Goal: Transaction & Acquisition: Purchase product/service

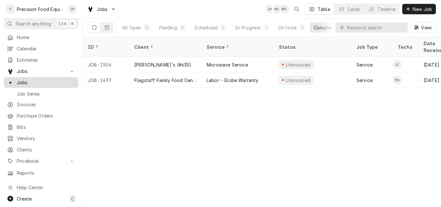
click at [27, 80] on span "Jobs" at bounding box center [46, 82] width 58 height 7
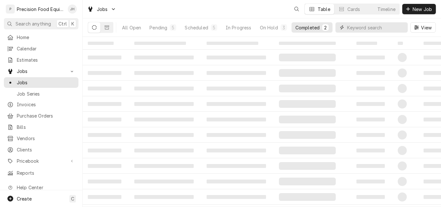
click at [359, 27] on input "Dynamic Content Wrapper" at bounding box center [375, 27] width 57 height 10
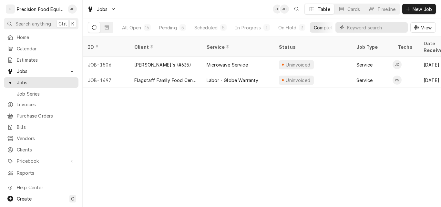
click at [361, 28] on input "Dynamic Content Wrapper" at bounding box center [375, 27] width 57 height 10
click at [43, 102] on span "Invoices" at bounding box center [46, 104] width 58 height 7
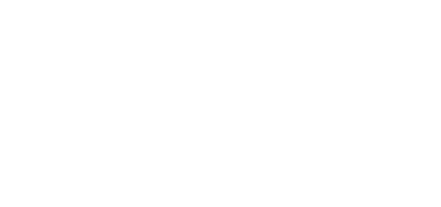
drag, startPoint x: 0, startPoint y: 0, endPoint x: 356, endPoint y: 28, distance: 357.1
click at [356, 28] on div "Dynamic Content Wrapper" at bounding box center [220, 103] width 441 height 207
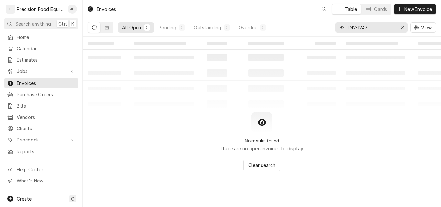
drag, startPoint x: 371, startPoint y: 28, endPoint x: 329, endPoint y: 32, distance: 42.1
click at [329, 32] on div "All Open 0 Pending 0 Outstanding 0 Overdue 0 INV-1247 View" at bounding box center [262, 27] width 348 height 18
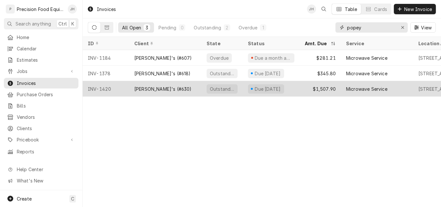
type input "popey"
click at [183, 90] on div "Popeye's (#630)" at bounding box center [165, 88] width 72 height 15
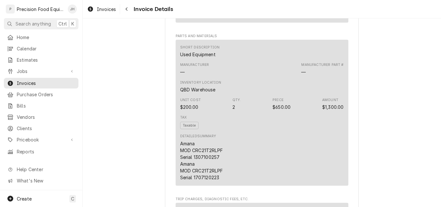
scroll to position [452, 0]
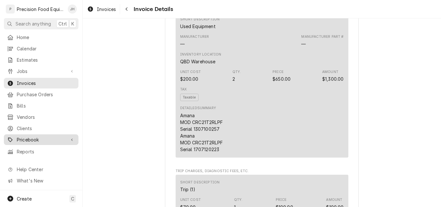
click at [26, 136] on span "Pricebook" at bounding box center [41, 139] width 49 height 7
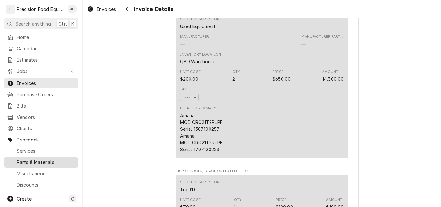
click at [30, 159] on span "Parts & Materials" at bounding box center [46, 162] width 58 height 7
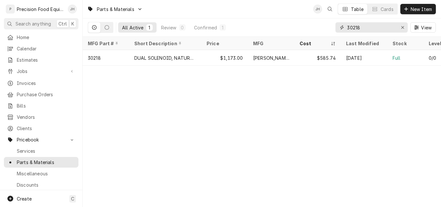
drag, startPoint x: 363, startPoint y: 28, endPoint x: 320, endPoint y: 27, distance: 42.9
click at [320, 27] on div "All Active 1 Review 0 Confirmed 1 30218 View" at bounding box center [262, 27] width 348 height 18
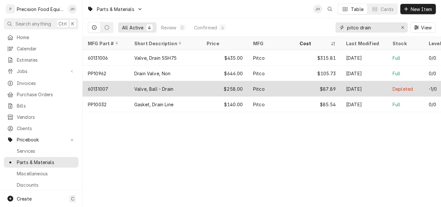
type input "pitco drain"
click at [104, 88] on div "60131007" at bounding box center [98, 89] width 20 height 7
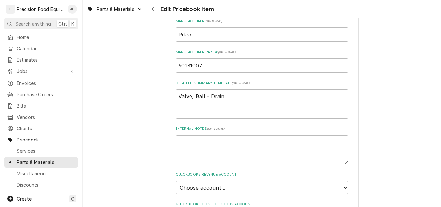
scroll to position [290, 0]
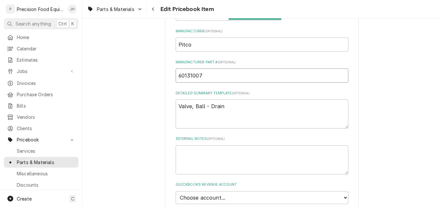
drag, startPoint x: 200, startPoint y: 77, endPoint x: 176, endPoint y: 77, distance: 23.6
click at [176, 77] on input "60131007" at bounding box center [262, 75] width 173 height 14
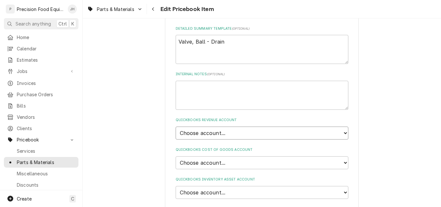
click at [236, 130] on select "Choose account... Discount Income Misc Income Non taxable issues 46600: Parts a…" at bounding box center [262, 133] width 173 height 13
select select "8000000A-1210141275"
click at [176, 127] on select "Choose account... Discount Income Misc Income Non taxable issues 46600: Parts a…" at bounding box center [262, 133] width 173 height 13
type textarea "x"
click at [217, 158] on select "Choose account... Loss Expense Loss Expense 11/3/2014 Loss Expense 11/4/2014 Co…" at bounding box center [262, 162] width 173 height 13
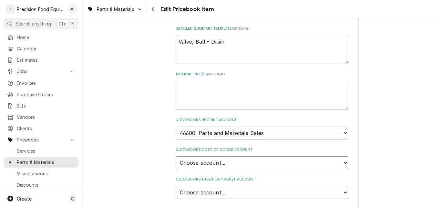
select select "80000023-1210145225"
click at [176, 156] on select "Choose account... Loss Expense Loss Expense 11/3/2014 Loss Expense 11/4/2014 Co…" at bounding box center [262, 162] width 173 height 13
type textarea "x"
click at [218, 194] on select "Choose account... Undeposited Funds Inventory Asset Payroll Asset" at bounding box center [262, 192] width 173 height 13
select select "80000022-1210145225"
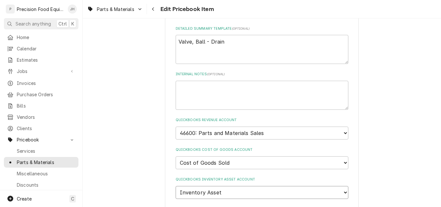
click at [176, 186] on select "Choose account... Undeposited Funds Inventory Asset Payroll Asset" at bounding box center [262, 192] width 173 height 13
type textarea "x"
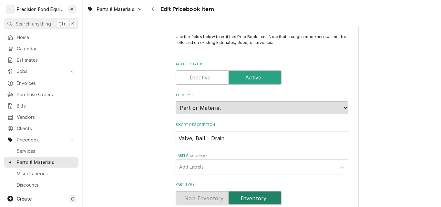
scroll to position [0, 0]
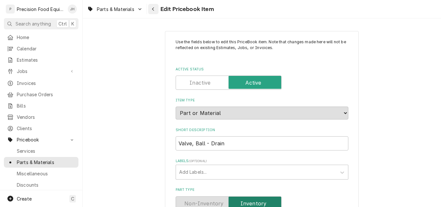
click at [151, 6] on div "Navigate back" at bounding box center [153, 9] width 6 height 6
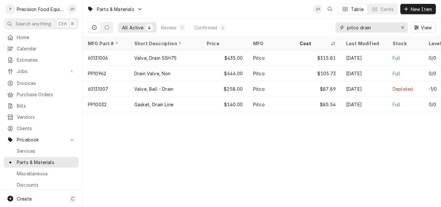
drag, startPoint x: 373, startPoint y: 28, endPoint x: 314, endPoint y: 31, distance: 59.1
click at [314, 31] on div "All Active 4 Review 0 Confirmed 4 pitco drain View" at bounding box center [262, 27] width 348 height 18
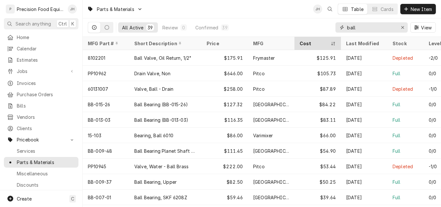
type input "ball"
click at [335, 43] on div "Dynamic Content Wrapper" at bounding box center [333, 43] width 5 height 5
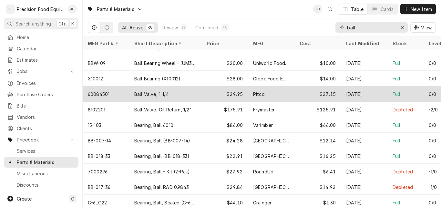
scroll to position [265, 0]
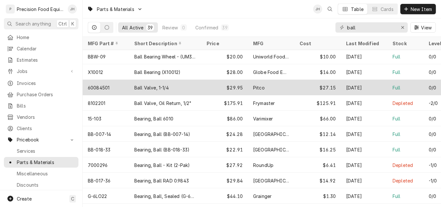
click at [198, 86] on div "Ball Valve, 1-1/4" at bounding box center [165, 87] width 72 height 15
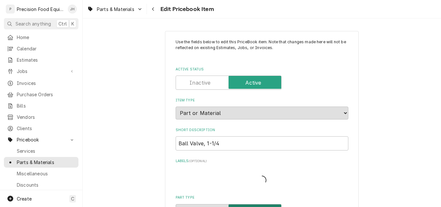
type textarea "x"
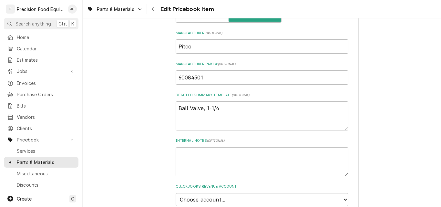
scroll to position [290, 0]
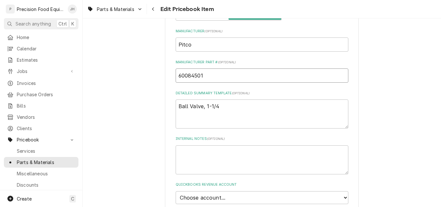
drag, startPoint x: 202, startPoint y: 75, endPoint x: 174, endPoint y: 78, distance: 27.6
click at [176, 78] on input "60084501" at bounding box center [262, 75] width 173 height 14
click at [153, 8] on icon "Navigate back" at bounding box center [153, 9] width 3 height 5
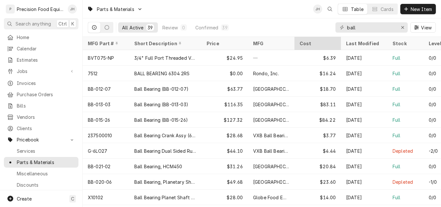
click at [335, 44] on div "Cost" at bounding box center [318, 43] width 44 height 11
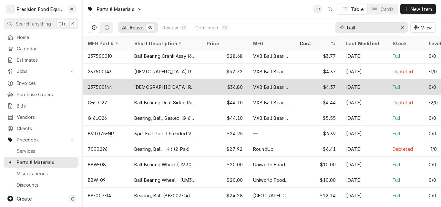
scroll to position [110, 0]
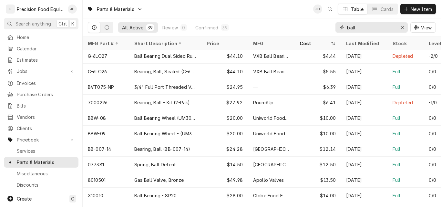
click at [359, 30] on input "ball" at bounding box center [371, 27] width 48 height 10
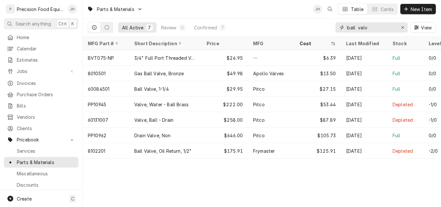
drag, startPoint x: 375, startPoint y: 28, endPoint x: 322, endPoint y: 29, distance: 52.9
click at [322, 29] on div "All Active 7 Review 0 Confirmed 7 ball valv View" at bounding box center [262, 27] width 348 height 18
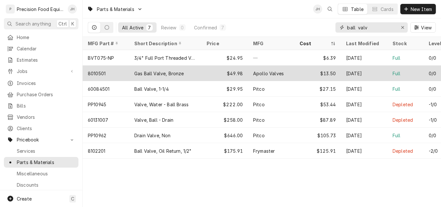
type input "d"
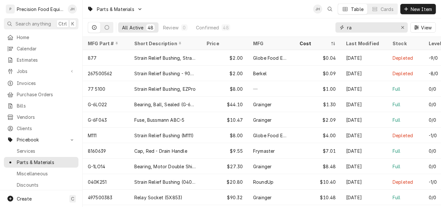
type input "r"
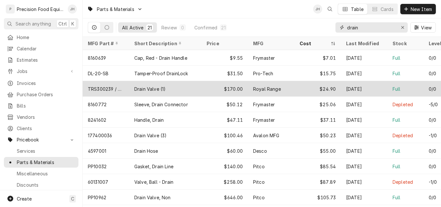
type input "drain"
click at [160, 88] on div "Drain Valve (1)" at bounding box center [149, 89] width 31 height 7
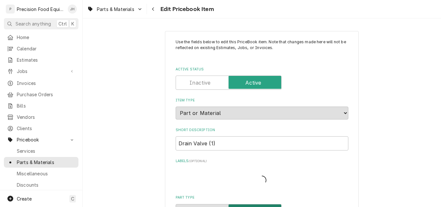
type textarea "x"
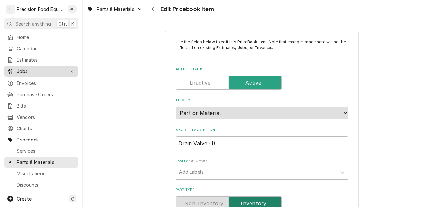
click at [28, 68] on span "Jobs" at bounding box center [41, 71] width 49 height 7
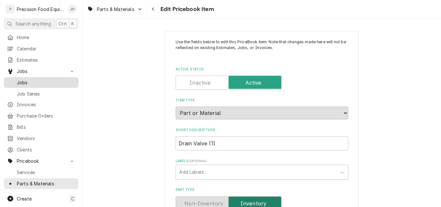
click at [27, 81] on span "Jobs" at bounding box center [46, 82] width 58 height 7
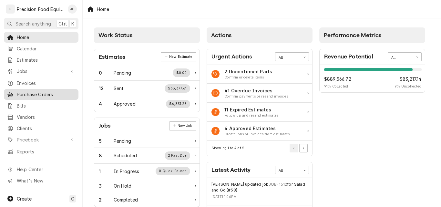
click at [25, 92] on span "Purchase Orders" at bounding box center [46, 94] width 58 height 7
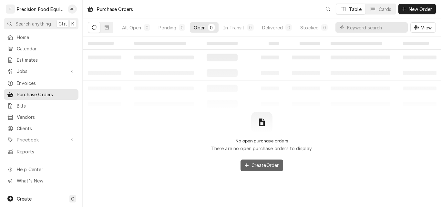
click at [271, 167] on span "Create Order" at bounding box center [265, 165] width 30 height 7
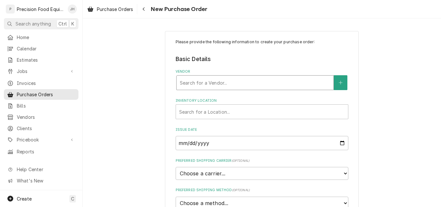
click at [199, 83] on div "Vendor" at bounding box center [255, 83] width 150 height 12
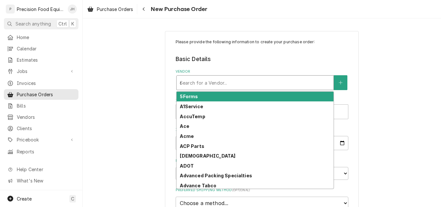
type input "cus"
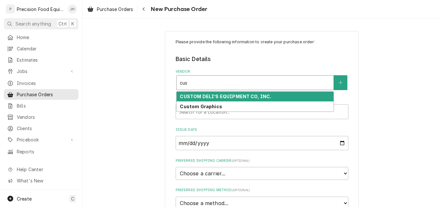
click at [218, 97] on strong "CUSTOM DELI’S EQUIPMENT CO, INC." at bounding box center [225, 96] width 91 height 5
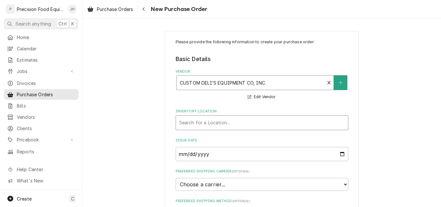
click at [226, 124] on div "Inventory Location" at bounding box center [262, 123] width 166 height 12
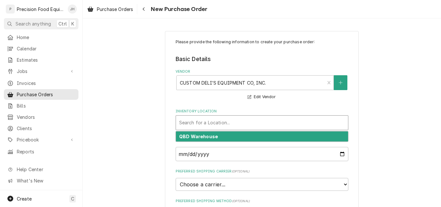
click at [208, 137] on strong "QBD Warehouse" at bounding box center [198, 136] width 39 height 5
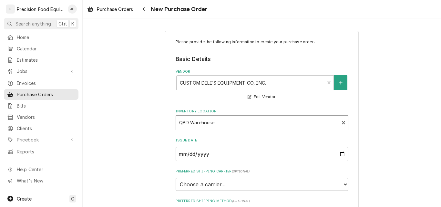
scroll to position [65, 0]
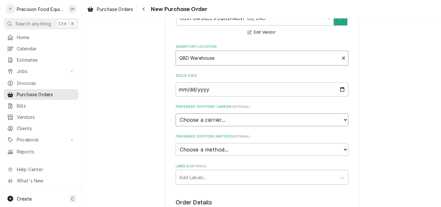
click at [227, 119] on select "Choose a carrier... U.S. Postal Service Stamps.com FedEx UPS DHL Express DHL EC…" at bounding box center [262, 119] width 173 height 13
click at [305, 123] on select "Choose a carrier... U.S. Postal Service Stamps.com FedEx UPS DHL Express DHL EC…" at bounding box center [262, 119] width 173 height 13
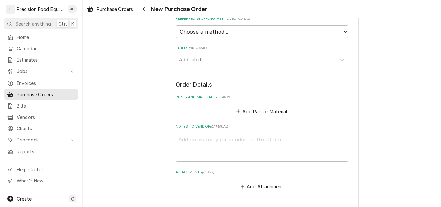
scroll to position [194, 0]
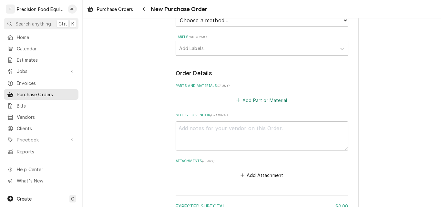
click at [259, 100] on button "Add Part or Material" at bounding box center [261, 100] width 53 height 9
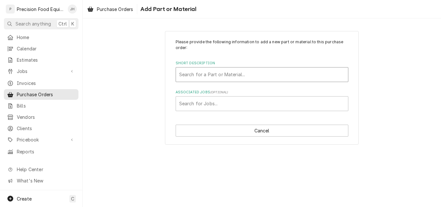
click at [204, 75] on div "Short Description" at bounding box center [262, 75] width 166 height 12
type input "cd"
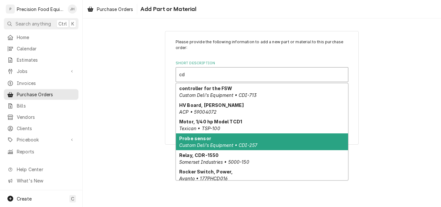
click at [233, 144] on em "Custom Deli's Equipment • CDI-257" at bounding box center [218, 144] width 78 height 5
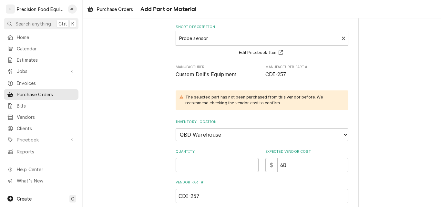
scroll to position [65, 0]
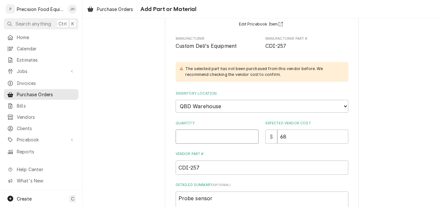
click at [218, 141] on input "Quantity" at bounding box center [217, 136] width 83 height 14
type textarea "x"
type input "1"
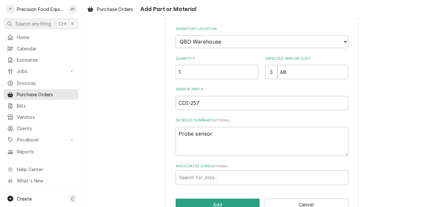
scroll to position [147, 0]
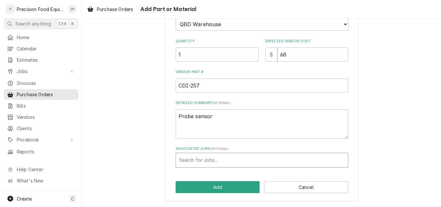
click at [220, 162] on div "Associated Jobs" at bounding box center [262, 160] width 166 height 12
click at [211, 102] on div "Please provide the following information to add a new part or material to this …" at bounding box center [262, 30] width 173 height 275
type input "pork"
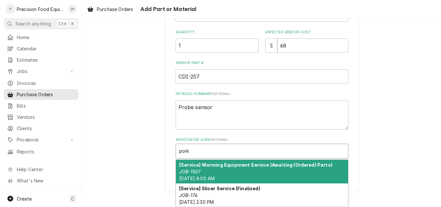
click at [247, 172] on div "[Service] Warming Equipment Service (Awaiting (Ordered) Parts) JOB-1507 Thu, Se…" at bounding box center [262, 172] width 172 height 24
type textarea "x"
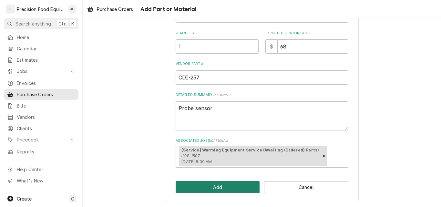
click at [233, 189] on button "Add" at bounding box center [218, 187] width 84 height 12
type textarea "x"
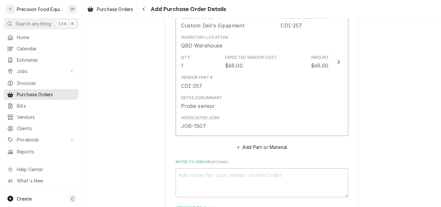
scroll to position [323, 0]
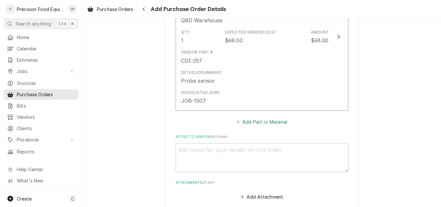
click at [268, 124] on button "Add Part or Material" at bounding box center [261, 121] width 53 height 9
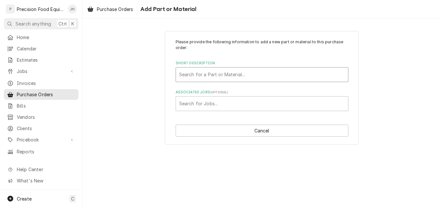
click at [217, 76] on div "Short Description" at bounding box center [262, 75] width 166 height 12
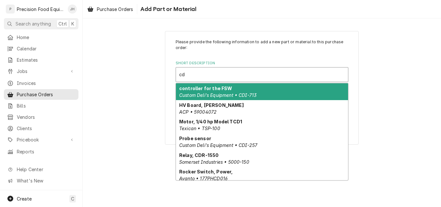
type input "cdi"
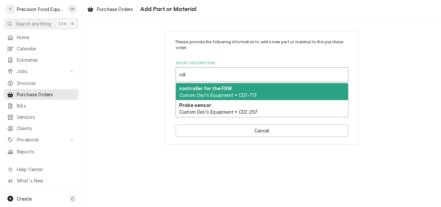
click at [221, 92] on div "controller for the FSW Custom Deli's Equipment • CDI-713" at bounding box center [262, 91] width 172 height 17
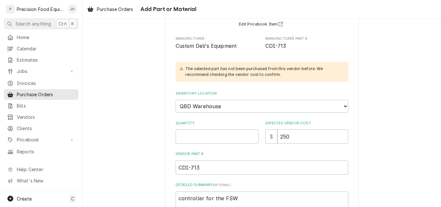
scroll to position [129, 0]
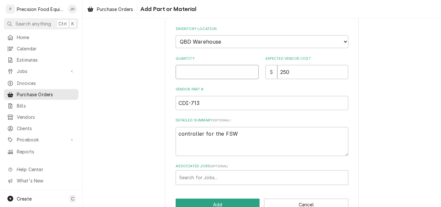
click at [216, 73] on input "Quantity" at bounding box center [217, 72] width 83 height 14
type textarea "x"
type input "1"
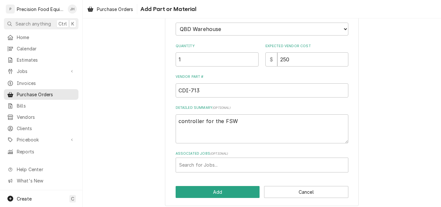
scroll to position [147, 0]
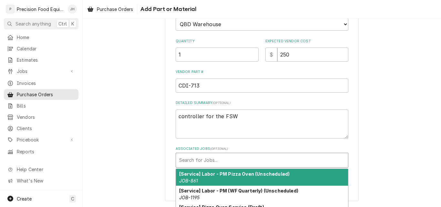
click at [198, 159] on div "Associated Jobs" at bounding box center [262, 160] width 166 height 12
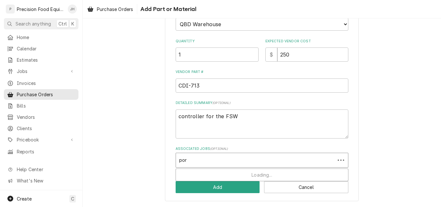
type input "pork"
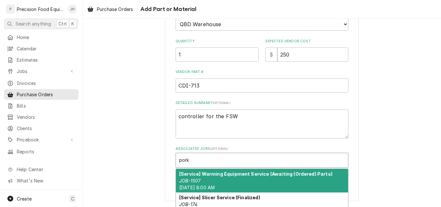
click at [241, 178] on div "[Service] Warming Equipment Service (Awaiting (Ordered) Parts) JOB-1507 Thu, Se…" at bounding box center [262, 181] width 172 height 24
type textarea "x"
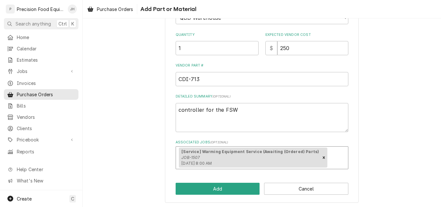
scroll to position [155, 0]
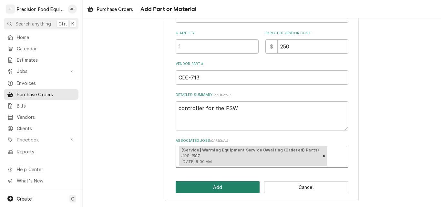
click at [217, 186] on button "Add" at bounding box center [218, 187] width 84 height 12
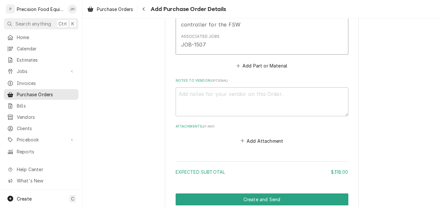
scroll to position [541, 0]
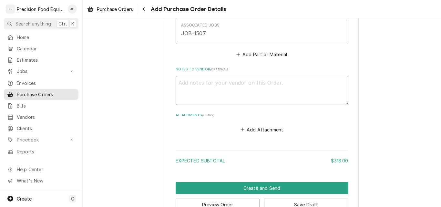
click at [185, 83] on textarea "Notes to Vendor ( optional )" at bounding box center [262, 90] width 173 height 29
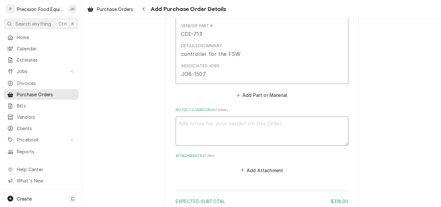
scroll to position [509, 0]
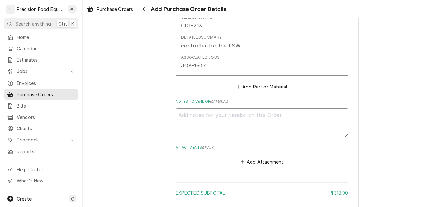
type textarea "x"
type textarea "P"
type textarea "x"
type textarea "Pl"
type textarea "x"
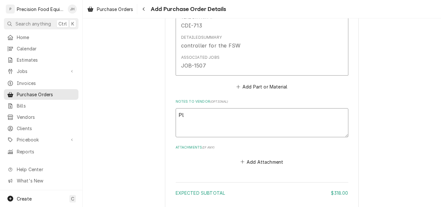
type textarea "Ple"
type textarea "x"
type textarea "Plea"
type textarea "x"
type textarea "Pleas"
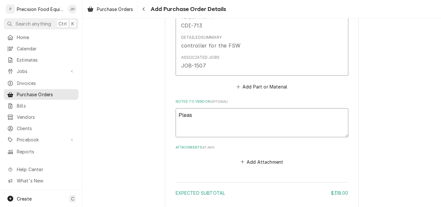
type textarea "x"
type textarea "Please"
type textarea "x"
type textarea "Please"
type textarea "x"
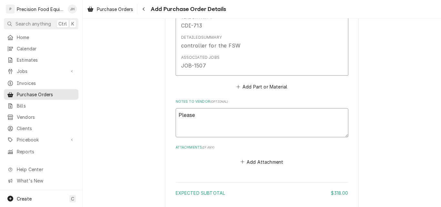
type textarea "Please c"
type textarea "x"
type textarea "Please ca"
type textarea "x"
type textarea "Please cal"
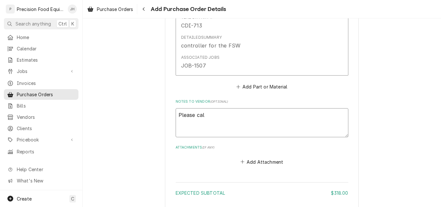
type textarea "x"
type textarea "Please call"
type textarea "x"
type textarea "Please call"
type textarea "x"
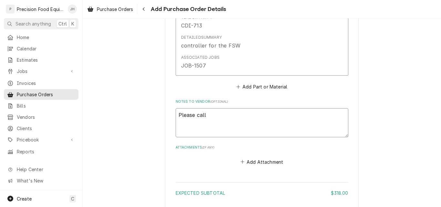
type textarea "Please call 4"
type textarea "x"
type textarea "Please call 48"
type textarea "x"
type textarea "Please call 480"
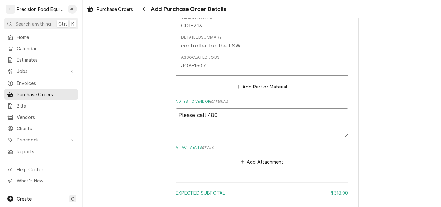
type textarea "x"
type textarea "Please call 480-"
type textarea "x"
type textarea "Please call 480-2"
type textarea "x"
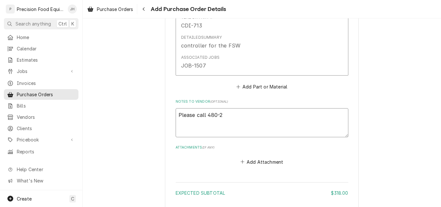
type textarea "Please call 480-20"
type textarea "x"
type textarea "Please call 480-208"
type textarea "x"
type textarea "Please call 480-208-"
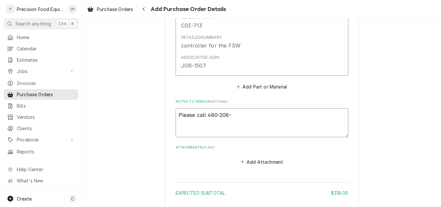
type textarea "x"
type textarea "Please call 480-208-3"
type textarea "x"
type textarea "Please call 480-208-34"
type textarea "x"
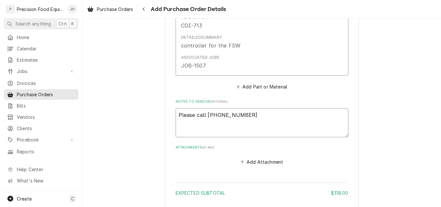
type textarea "Please call 480-208-341"
type textarea "x"
type textarea "Please call 480-208-3417"
type textarea "x"
type textarea "Please call 480-208-3417"
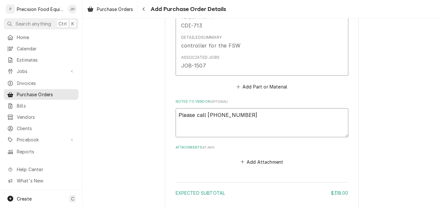
type textarea "x"
type textarea "Please call 480-208-3417 f"
type textarea "x"
type textarea "Please call 480-208-3417 fo"
type textarea "x"
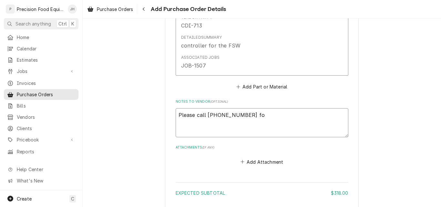
type textarea "Please call 480-208-3417 for"
type textarea "x"
type textarea "Please call 480-208-3417 for"
type textarea "x"
type textarea "Please call 480-208-3417 for c"
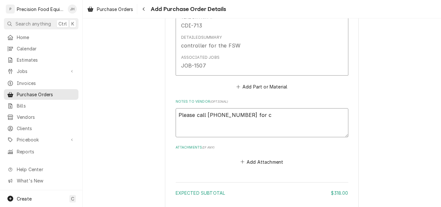
type textarea "x"
type textarea "Please call 480-208-3417 for cr"
type textarea "x"
type textarea "Please call 480-208-3417 for cre"
type textarea "x"
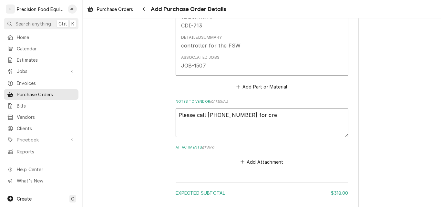
type textarea "Please call 480-208-3417 for cred"
type textarea "x"
type textarea "Please call 480-208-3417 for credi"
type textarea "x"
type textarea "Please call 480-208-3417 for credit"
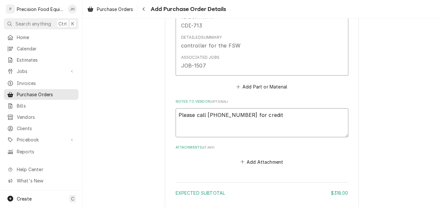
type textarea "x"
type textarea "Please call 480-208-3417 for credit"
type textarea "x"
type textarea "Please call 480-208-3417 for credit c"
type textarea "x"
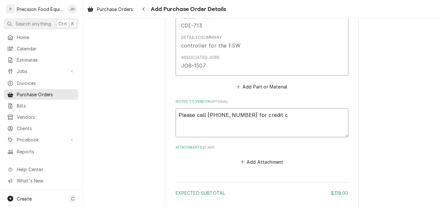
type textarea "Please call 480-208-3417 for credit ca"
type textarea "x"
type textarea "Please call 480-208-3417 for credit car"
type textarea "x"
type textarea "Please call 480-208-3417 for credit card"
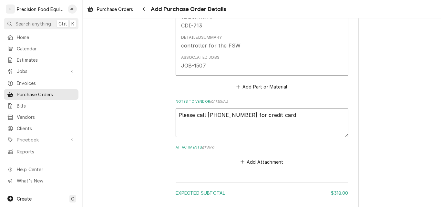
type textarea "x"
type textarea "Please call 480-208-3417 for credit card"
type textarea "x"
type textarea "Please call 480-208-3417 for credit card p"
type textarea "x"
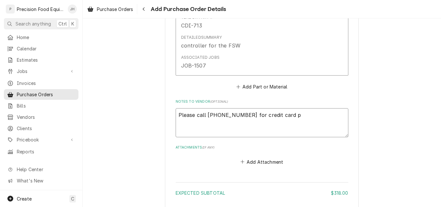
type textarea "Please call 480-208-3417 for credit card pa"
type textarea "x"
type textarea "Please call 480-208-3417 for credit card pay"
type textarea "x"
type textarea "Please call 480-208-3417 for credit card paym"
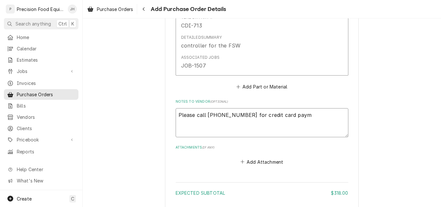
type textarea "x"
type textarea "Please call 480-208-3417 for credit card payme"
type textarea "x"
type textarea "Please call 480-208-3417 for credit card paymen"
type textarea "x"
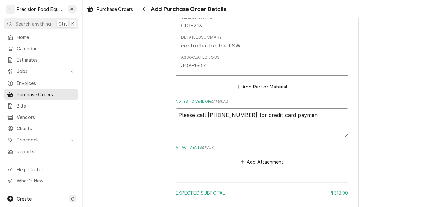
type textarea "Please call 480-208-3417 for credit card payment"
type textarea "x"
type textarea "Please call [PHONE_NUMBER] for credit card payment."
type textarea "x"
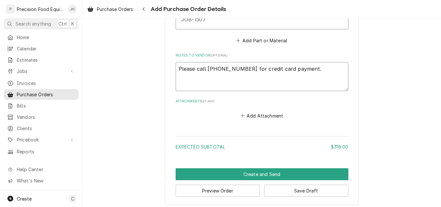
scroll to position [558, 0]
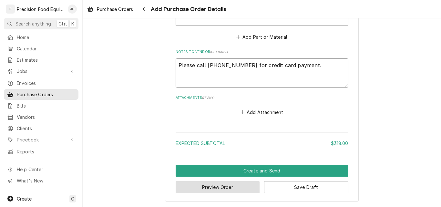
type textarea "Please call [PHONE_NUMBER] for credit card payment."
click at [238, 189] on button "Preview Order" at bounding box center [218, 187] width 84 height 12
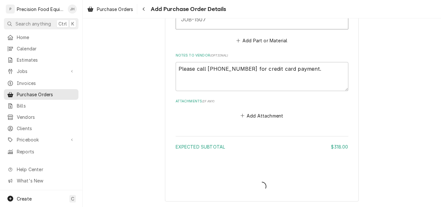
scroll to position [555, 0]
type textarea "x"
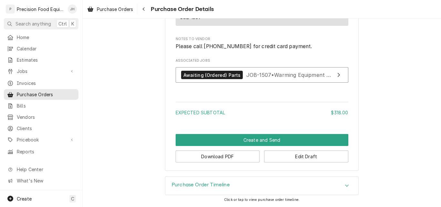
scroll to position [570, 0]
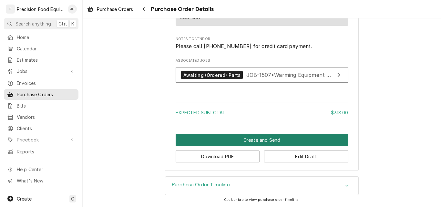
click at [258, 140] on button "Create and Send" at bounding box center [262, 140] width 173 height 12
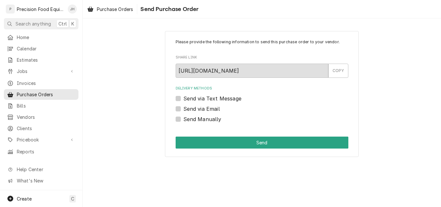
click at [214, 109] on label "Send via Email" at bounding box center [201, 109] width 36 height 8
click at [214, 109] on input "Send via Email" at bounding box center [269, 112] width 173 height 14
checkbox input "true"
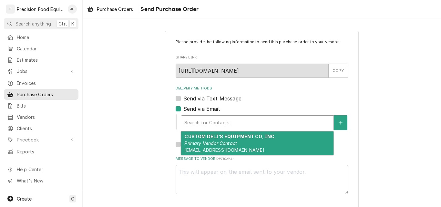
click at [214, 122] on div "Delivery Methods" at bounding box center [257, 123] width 146 height 12
click at [214, 141] on em "Primary Vendor Contact" at bounding box center [210, 142] width 53 height 5
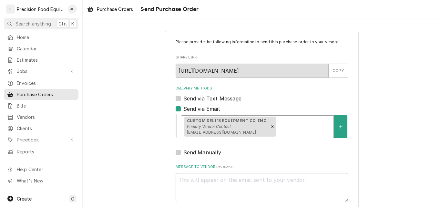
scroll to position [35, 0]
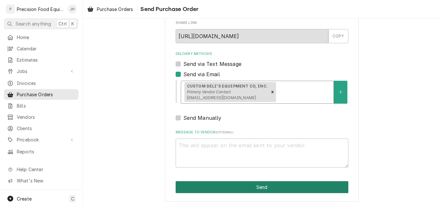
click at [269, 189] on button "Send" at bounding box center [262, 187] width 173 height 12
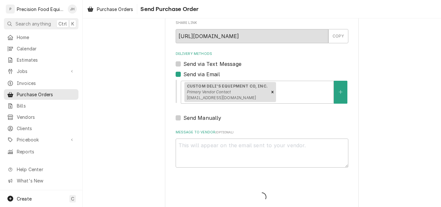
type textarea "x"
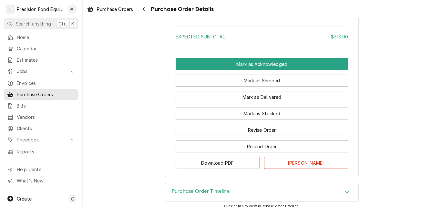
scroll to position [674, 0]
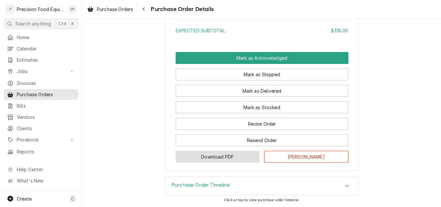
click at [234, 158] on button "Download PDF" at bounding box center [218, 157] width 84 height 12
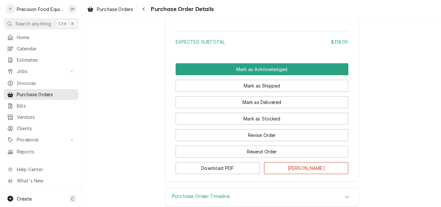
scroll to position [646, 0]
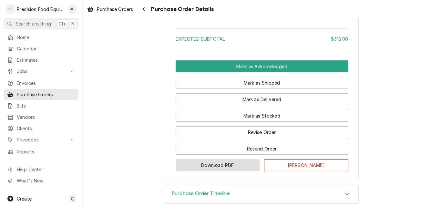
click at [234, 171] on button "Download PDF" at bounding box center [218, 165] width 84 height 12
